Goal: Task Accomplishment & Management: Use online tool/utility

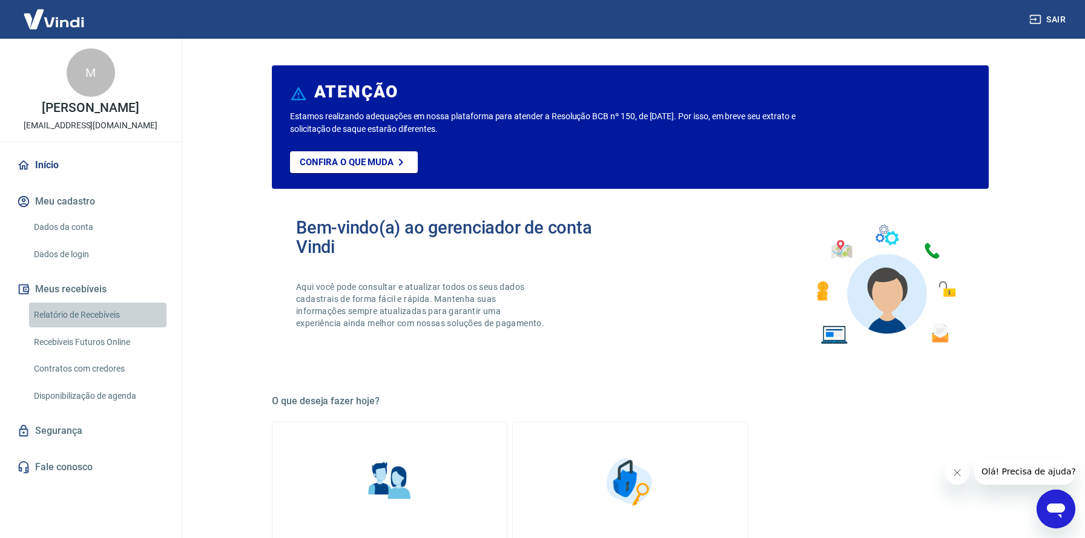
click at [64, 319] on link "Relatório de Recebíveis" at bounding box center [97, 315] width 137 height 25
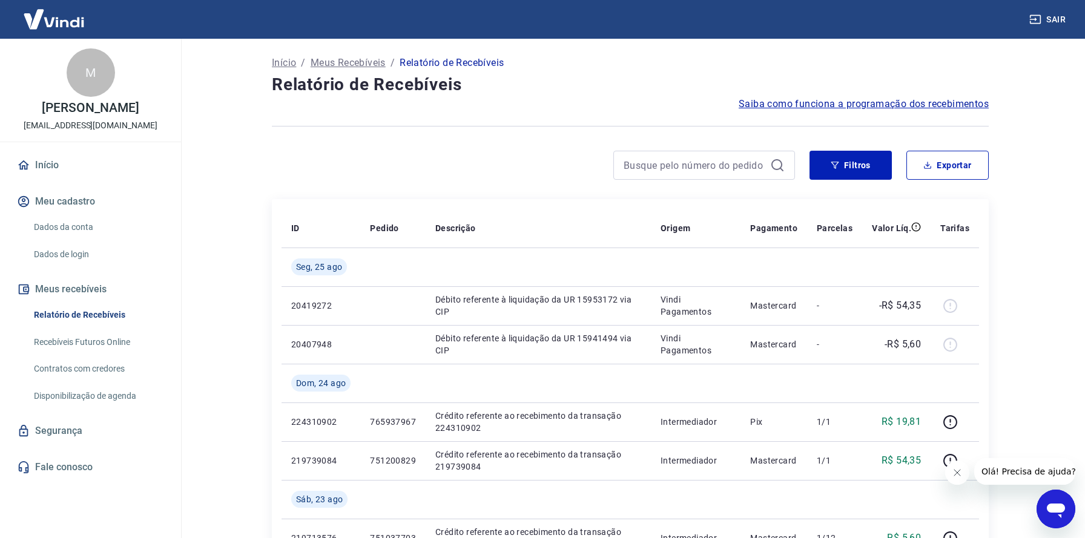
click at [68, 345] on link "Recebíveis Futuros Online" at bounding box center [97, 342] width 137 height 25
